Goal: Task Accomplishment & Management: Use online tool/utility

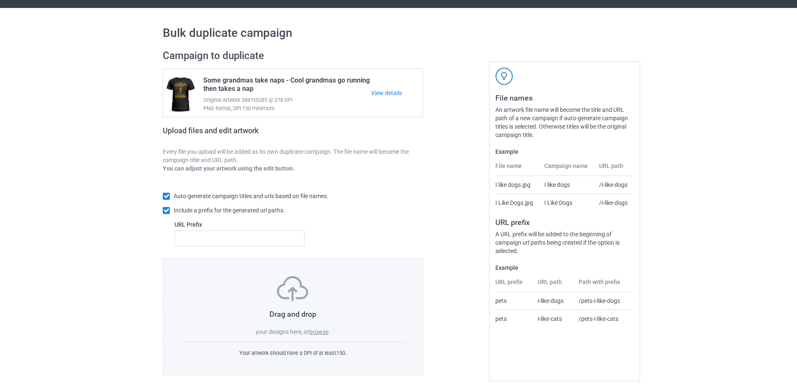
scroll to position [23, 0]
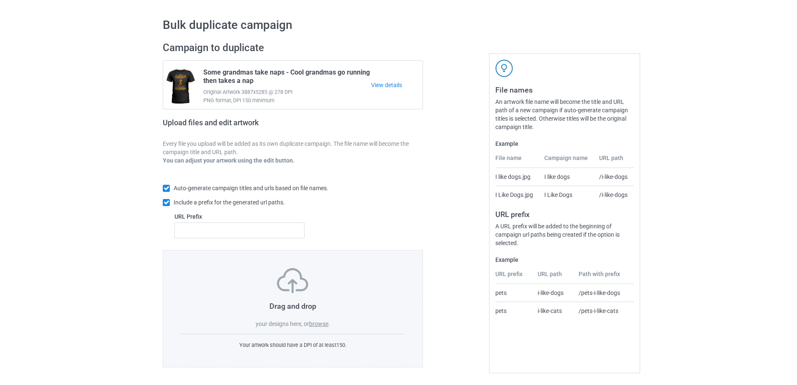
click at [325, 323] on label "browse" at bounding box center [318, 323] width 19 height 7
click at [0, 0] on input "browse" at bounding box center [0, 0] width 0 height 0
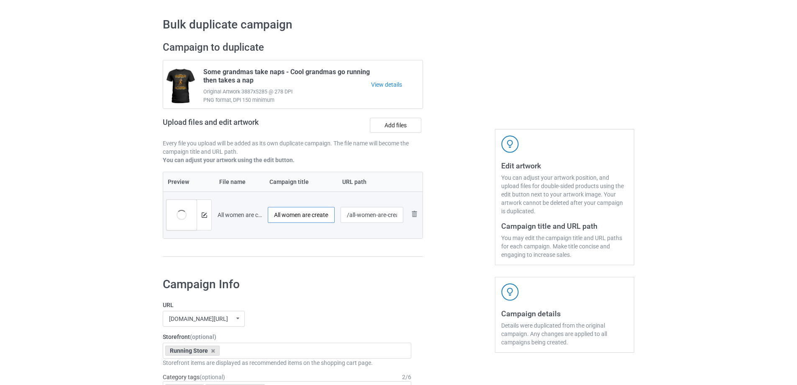
scroll to position [0, 34]
drag, startPoint x: 324, startPoint y: 215, endPoint x: 333, endPoint y: 215, distance: 9.2
click at [333, 215] on input "All women are created equal - 70s" at bounding box center [301, 215] width 67 height 16
click at [306, 218] on input "All women are created equal - 70s" at bounding box center [301, 215] width 67 height 16
click at [318, 216] on input "All women are created equal - 70s" at bounding box center [301, 215] width 67 height 16
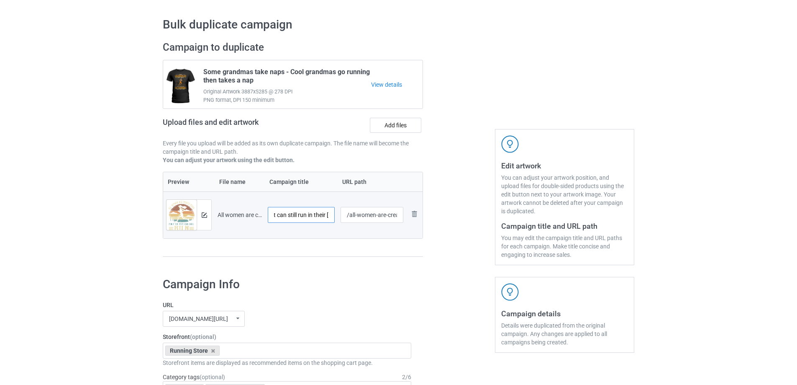
scroll to position [0, 111]
type input "All women are created equal - Only the best can still run in their [DEMOGRAPHIC…"
drag, startPoint x: 350, startPoint y: 215, endPoint x: 386, endPoint y: 215, distance: 36.0
click at [386, 215] on input "/all-women-are-created-equal-70-s" at bounding box center [372, 215] width 63 height 16
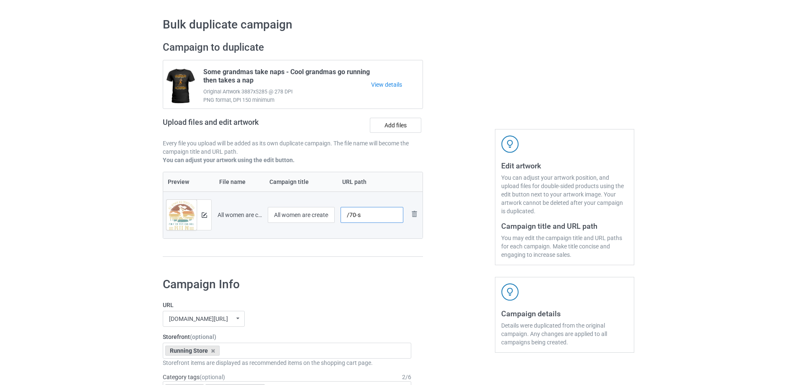
scroll to position [0, 0]
click at [358, 216] on input "/70-s" at bounding box center [372, 215] width 63 height 16
click at [367, 212] on input "/70s" at bounding box center [372, 215] width 63 height 16
type input "/70s-running-women"
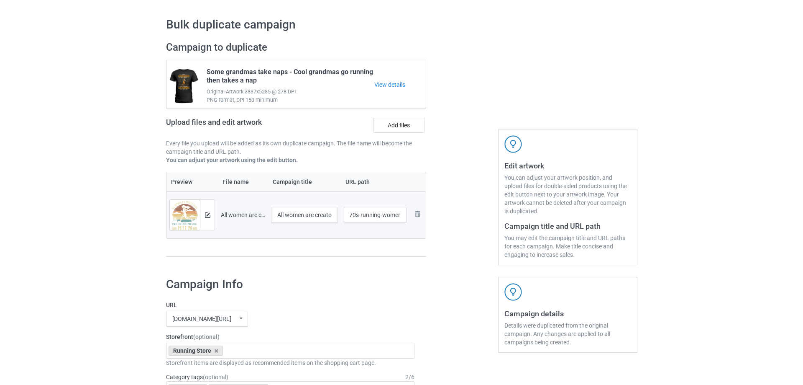
scroll to position [0, 0]
click at [443, 218] on div at bounding box center [459, 153] width 60 height 236
click at [203, 216] on img at bounding box center [204, 214] width 5 height 5
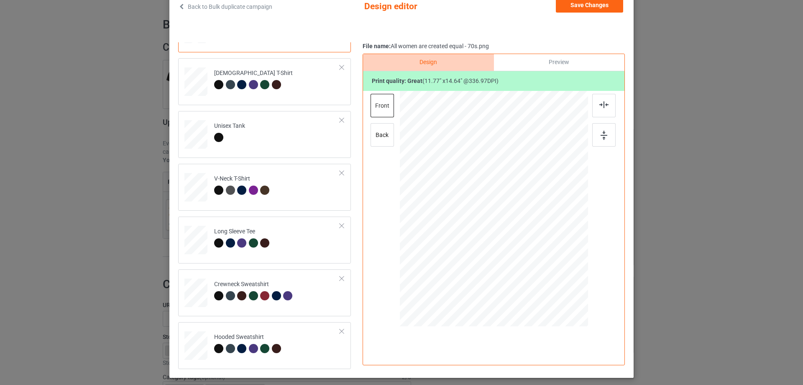
scroll to position [28, 0]
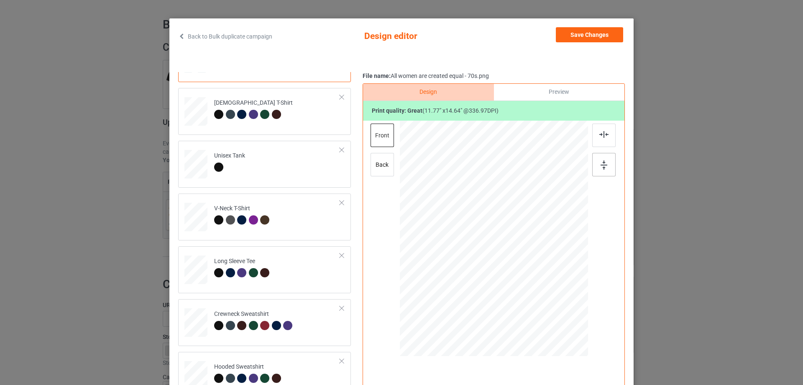
click at [606, 168] on div at bounding box center [603, 164] width 23 height 23
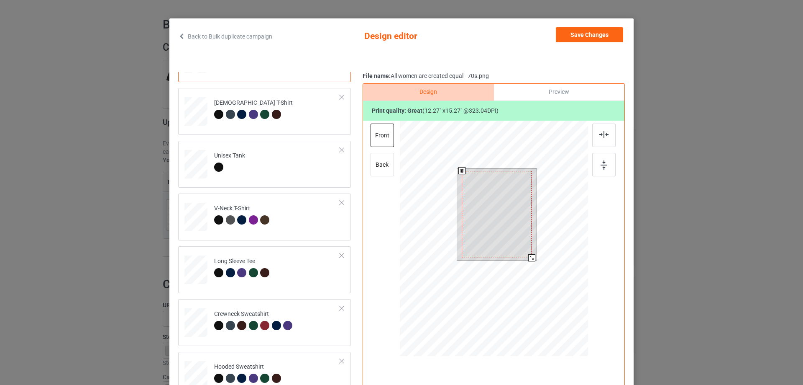
click at [530, 257] on div at bounding box center [531, 257] width 7 height 7
click at [498, 198] on div at bounding box center [497, 214] width 70 height 87
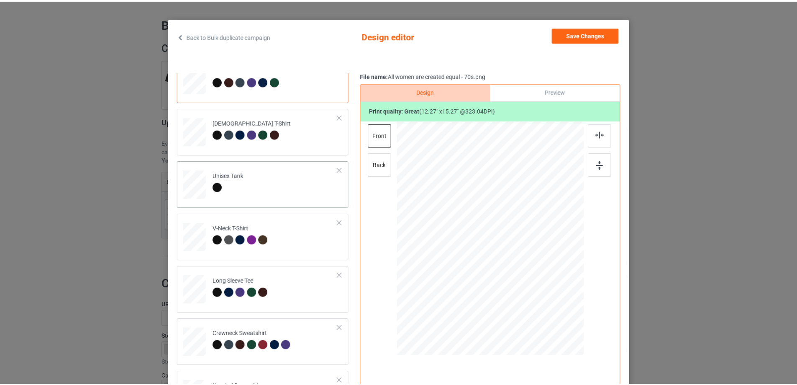
scroll to position [0, 0]
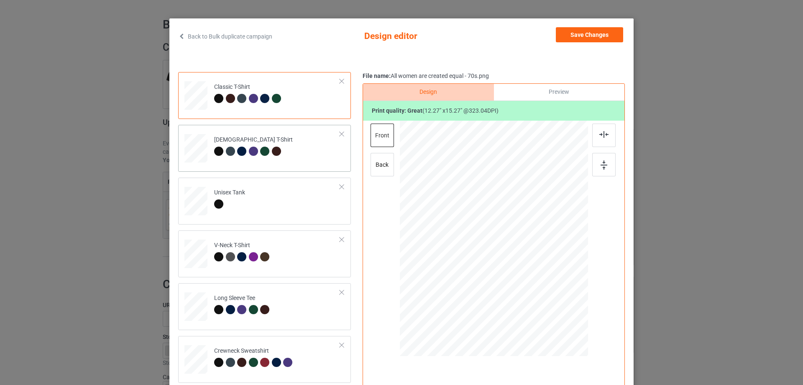
click at [291, 155] on td "[DEMOGRAPHIC_DATA] T-Shirt" at bounding box center [277, 146] width 135 height 37
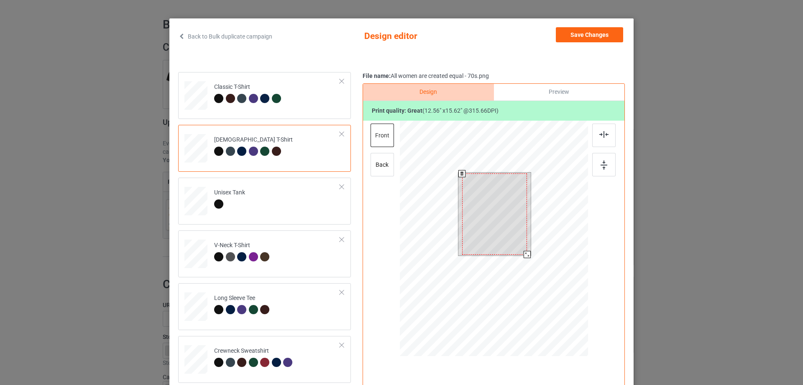
click at [524, 255] on div at bounding box center [527, 254] width 7 height 7
click at [314, 105] on td "Classic T-Shirt" at bounding box center [277, 93] width 135 height 37
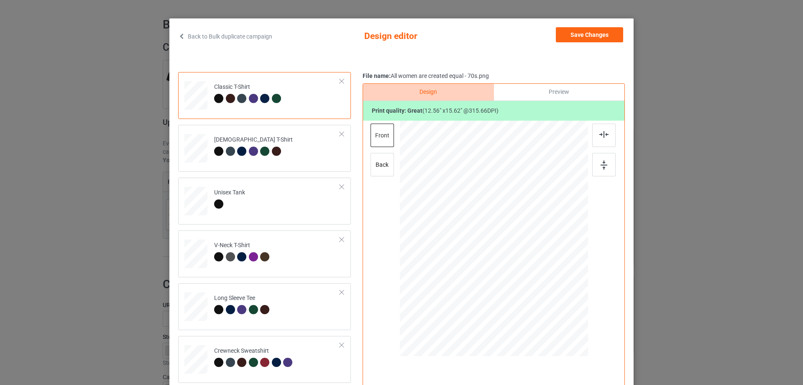
click at [461, 36] on span "Design editor" at bounding box center [414, 36] width 100 height 18
click at [602, 36] on button "Save Changes" at bounding box center [589, 34] width 67 height 15
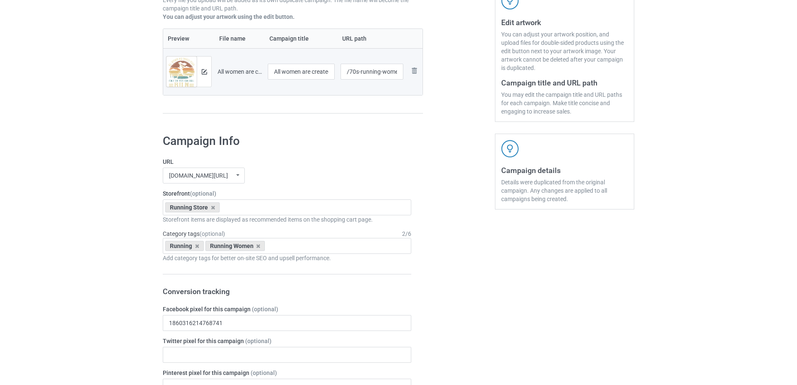
scroll to position [303, 0]
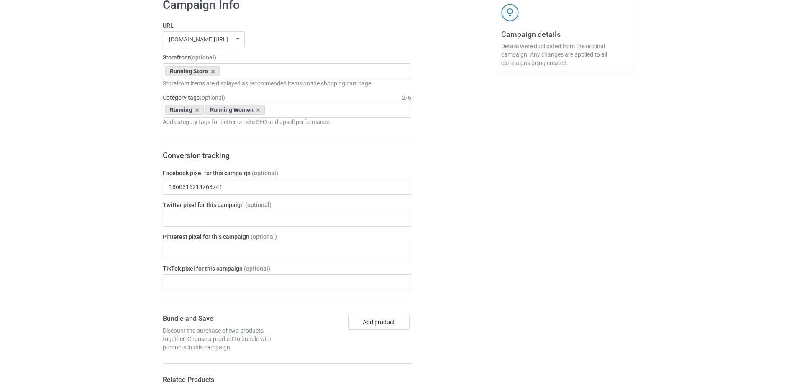
drag, startPoint x: 46, startPoint y: 109, endPoint x: 50, endPoint y: 108, distance: 4.4
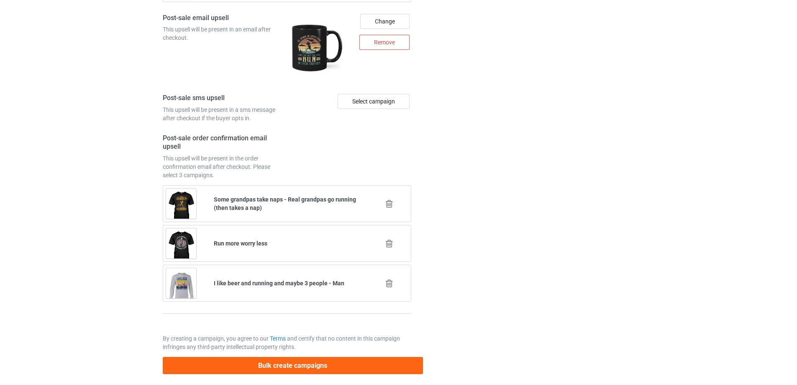
scroll to position [1136, 0]
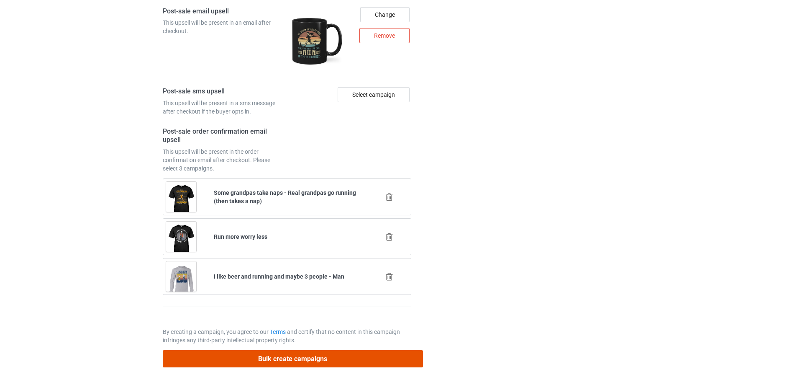
click at [330, 359] on button "Bulk create campaigns" at bounding box center [293, 358] width 260 height 17
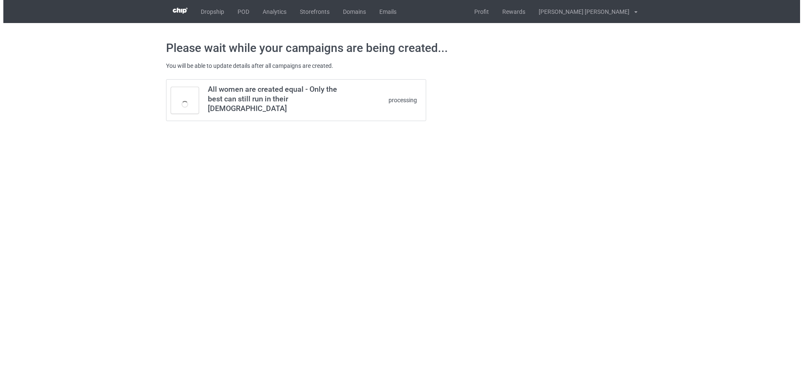
scroll to position [0, 0]
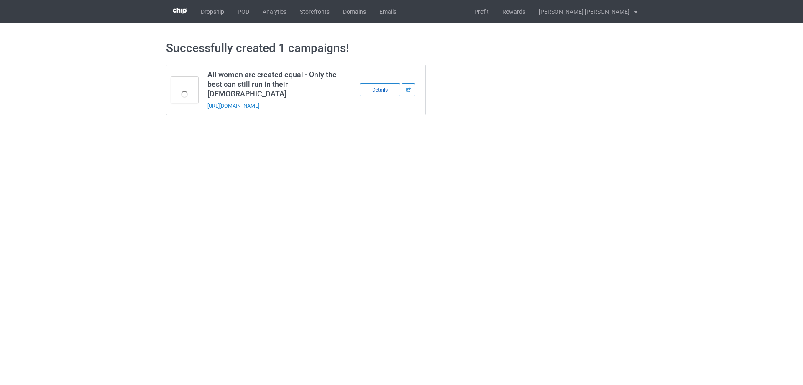
click at [382, 87] on div "Details" at bounding box center [380, 89] width 41 height 13
